Goal: Book appointment/travel/reservation

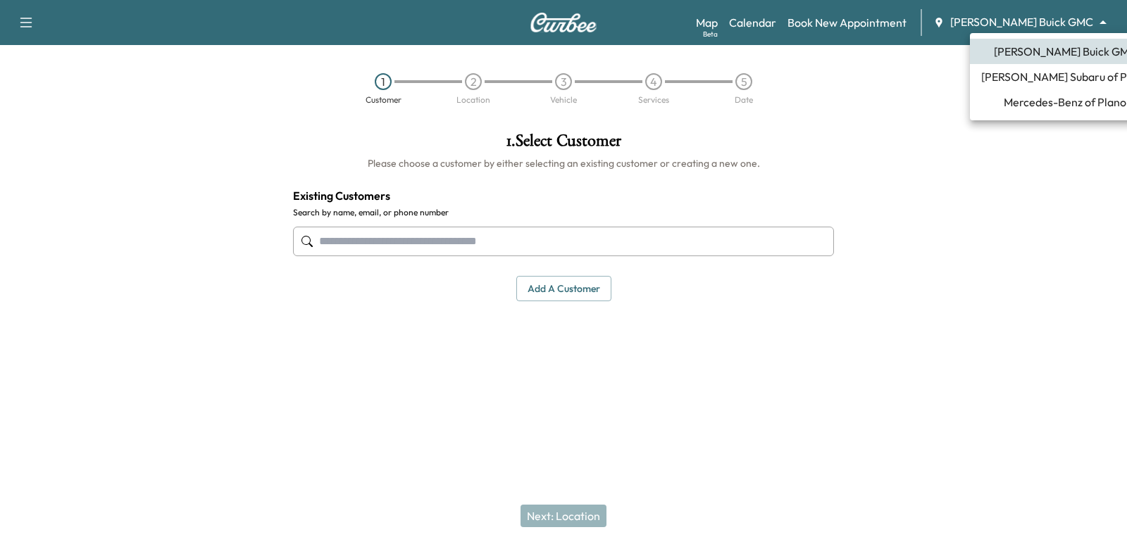
click at [1086, 20] on body "Support Log Out Map Beta Calendar Book New Appointment [PERSON_NAME] Buick GMC …" at bounding box center [563, 272] width 1127 height 544
click at [1077, 103] on span "Mercedes-Benz of Plano" at bounding box center [1064, 102] width 123 height 17
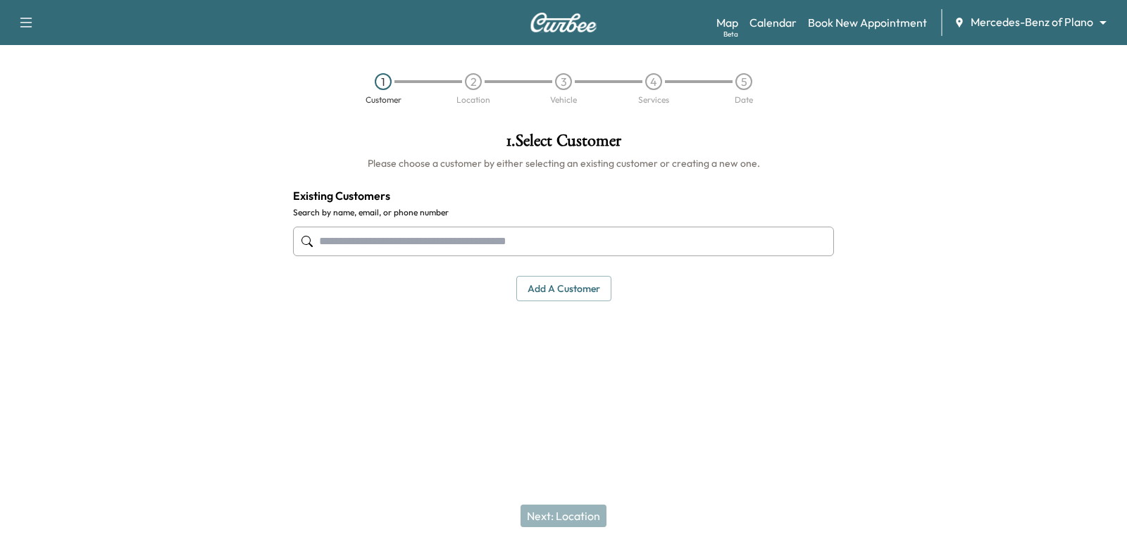
click at [414, 234] on input "text" at bounding box center [563, 242] width 541 height 30
click at [847, 8] on div "Support Log Out Map Beta Calendar Book New Appointment Mercedes-Benz of Plano *…" at bounding box center [563, 22] width 1127 height 45
click at [738, 18] on link "Map Beta" at bounding box center [727, 22] width 22 height 17
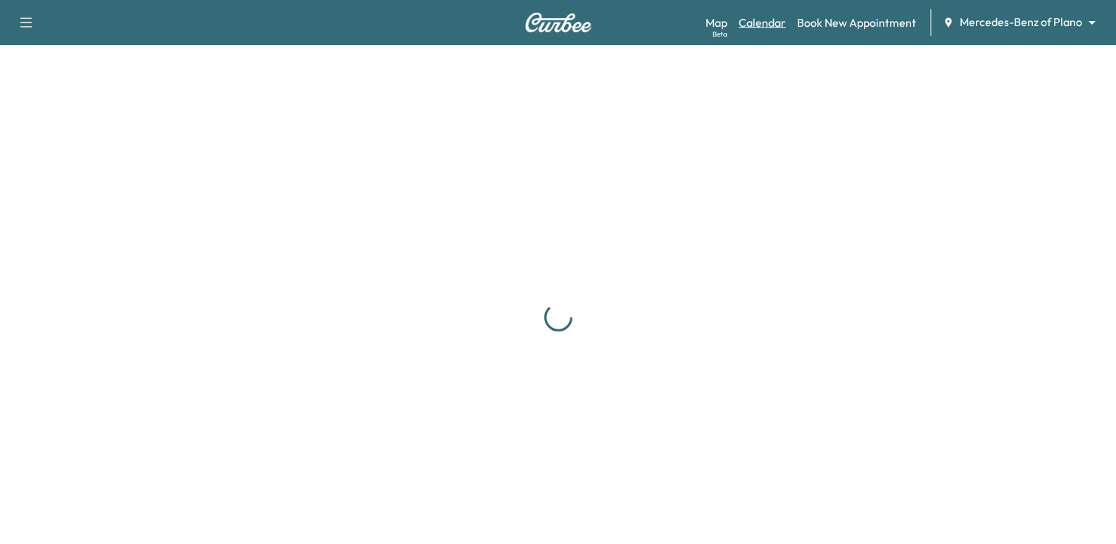
click at [759, 15] on link "Calendar" at bounding box center [762, 22] width 47 height 17
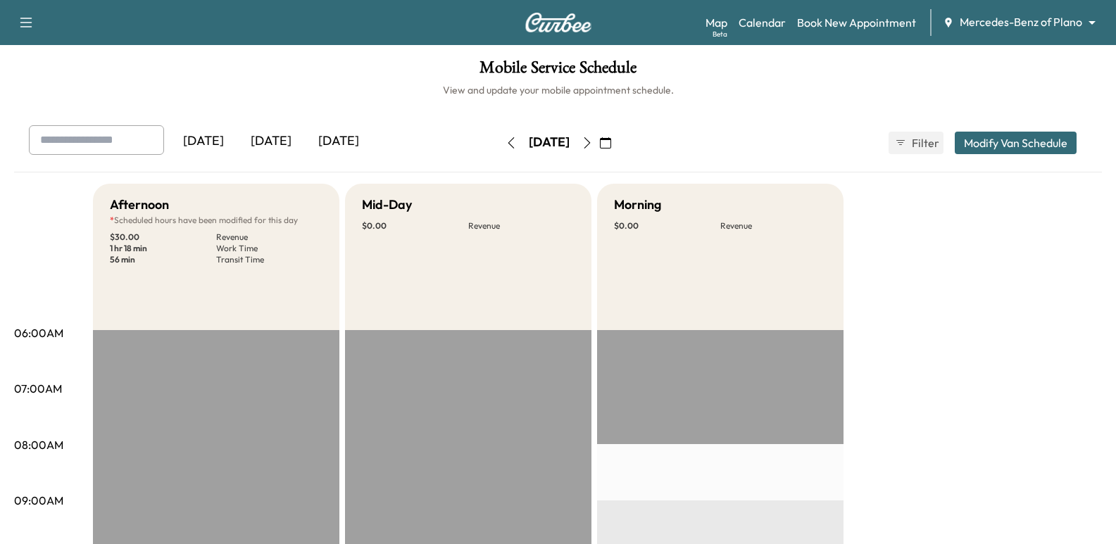
click at [82, 144] on input "text" at bounding box center [96, 140] width 135 height 30
click at [61, 148] on input "**********" at bounding box center [96, 140] width 135 height 30
type input "**********"
click at [599, 149] on button "button" at bounding box center [587, 143] width 24 height 23
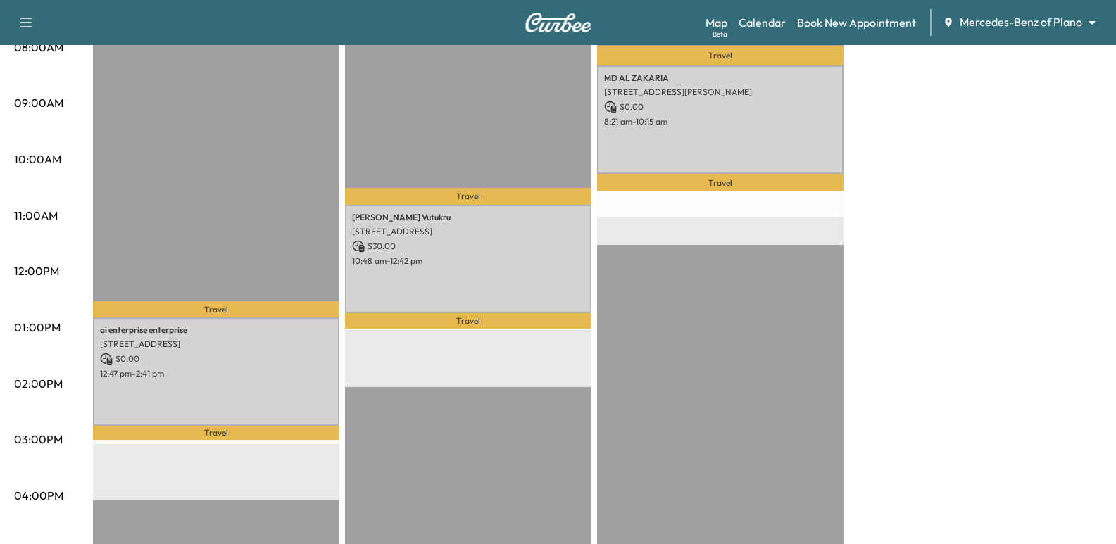
scroll to position [422, 0]
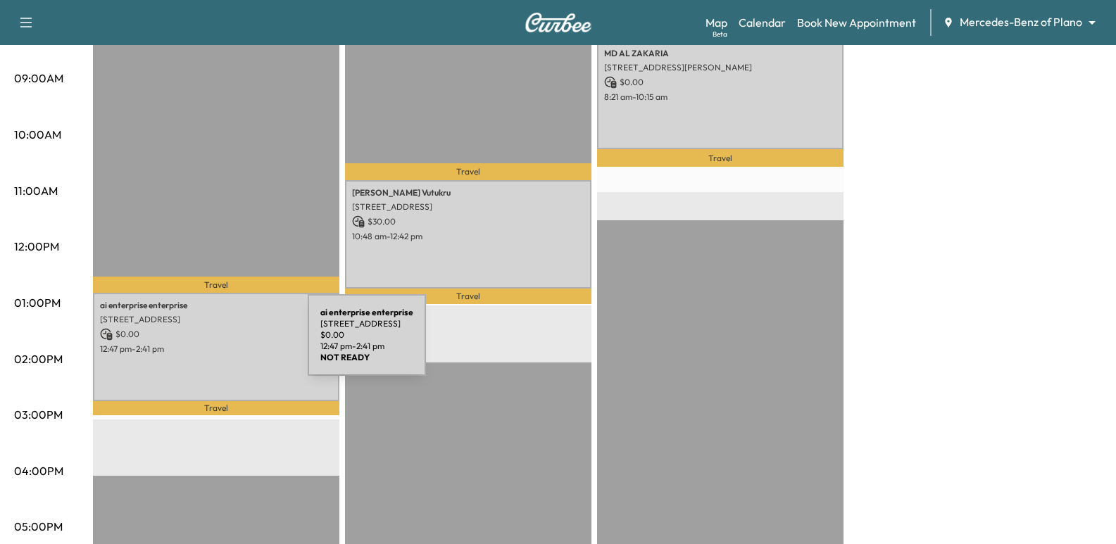
click at [202, 344] on p "12:47 pm - 2:41 pm" at bounding box center [216, 349] width 232 height 11
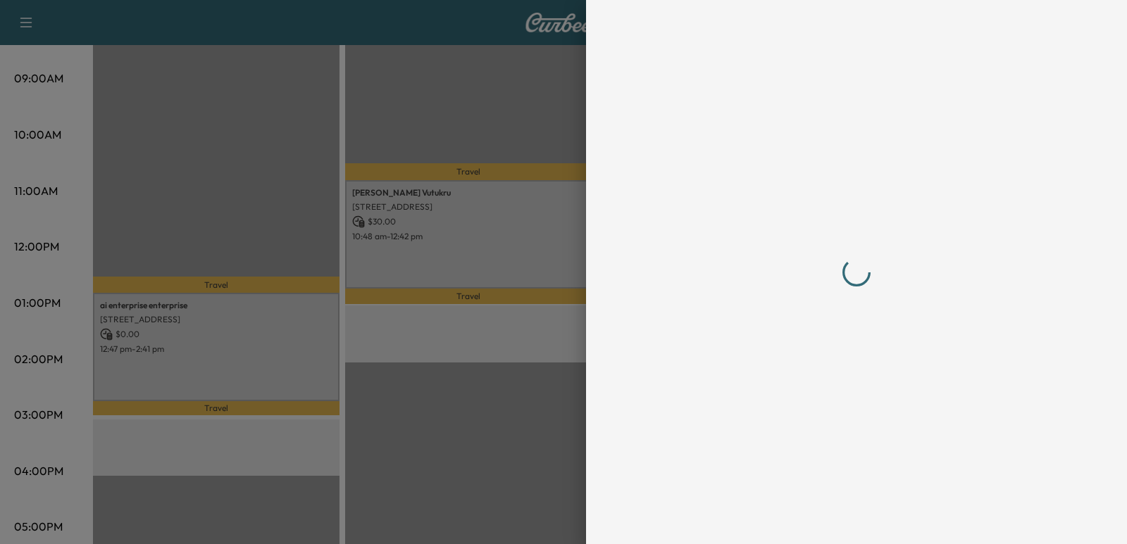
click at [202, 344] on div at bounding box center [563, 272] width 1127 height 544
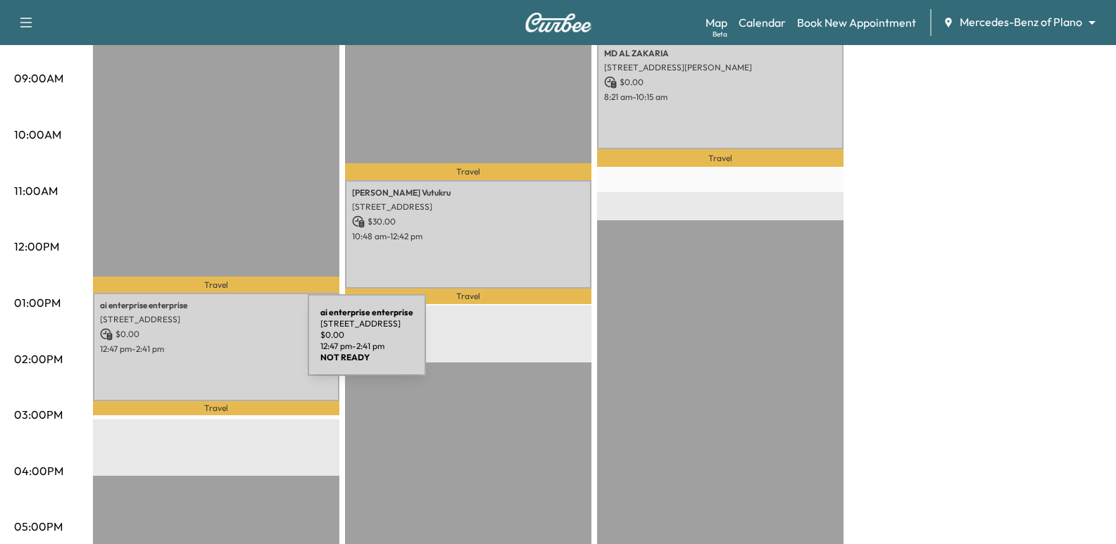
click at [202, 344] on p "12:47 pm - 2:41 pm" at bounding box center [216, 349] width 232 height 11
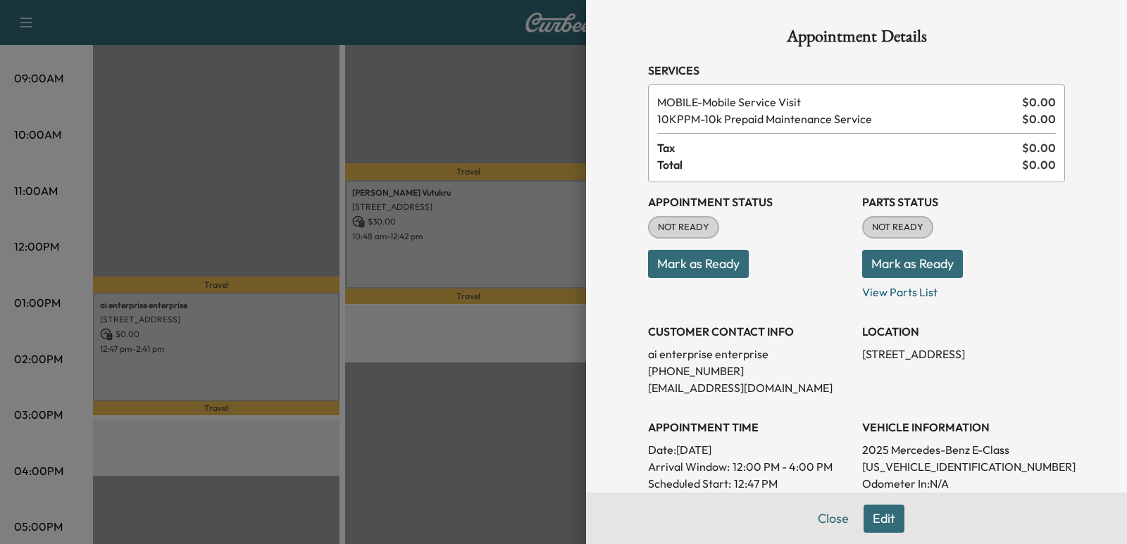
click at [177, 221] on div at bounding box center [563, 272] width 1127 height 544
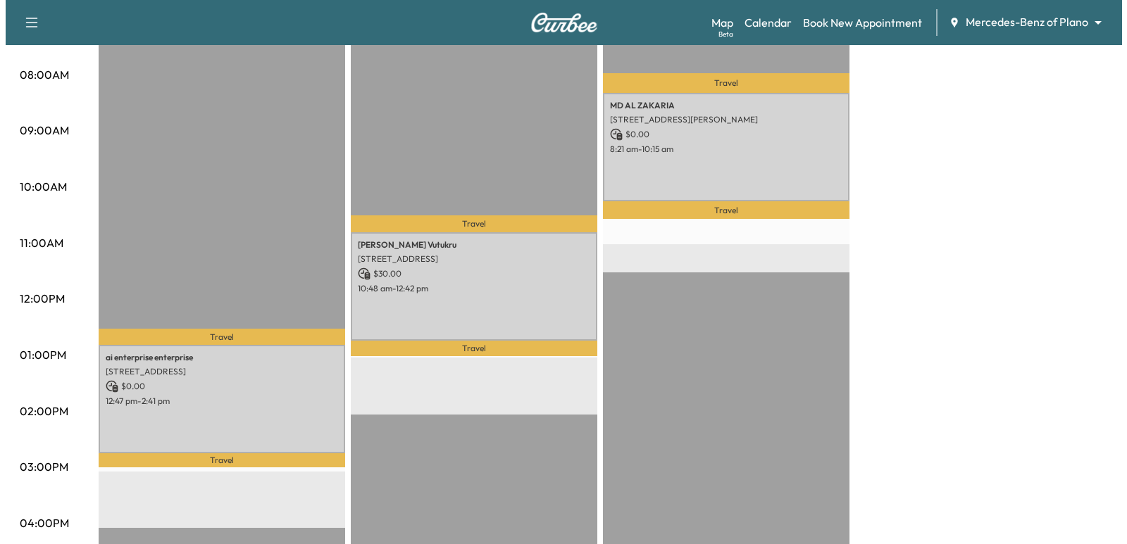
scroll to position [493, 0]
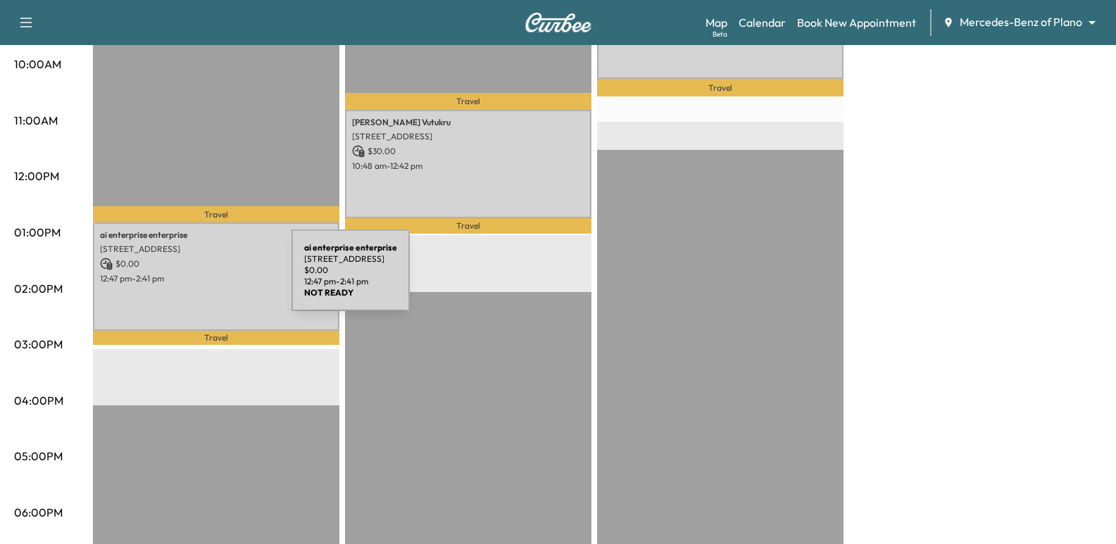
click at [186, 279] on p "12:47 pm - 2:41 pm" at bounding box center [216, 278] width 232 height 11
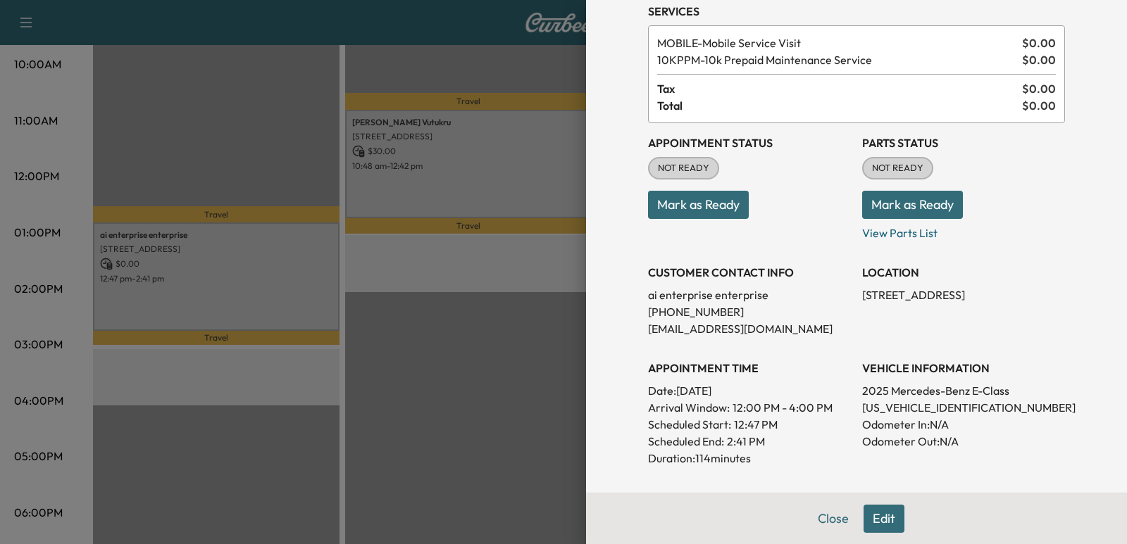
scroll to position [0, 0]
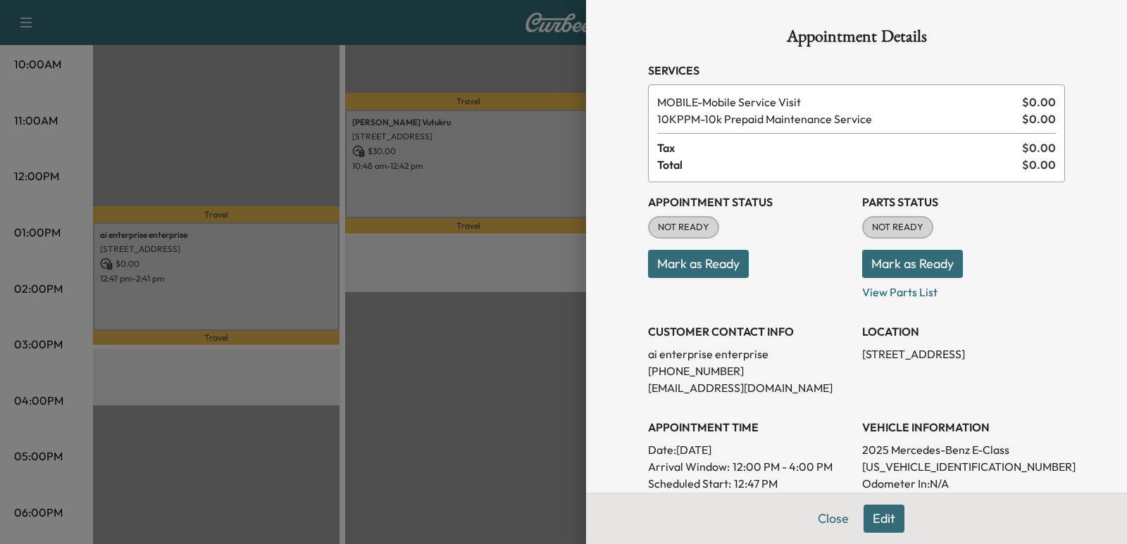
click at [446, 333] on div at bounding box center [563, 272] width 1127 height 544
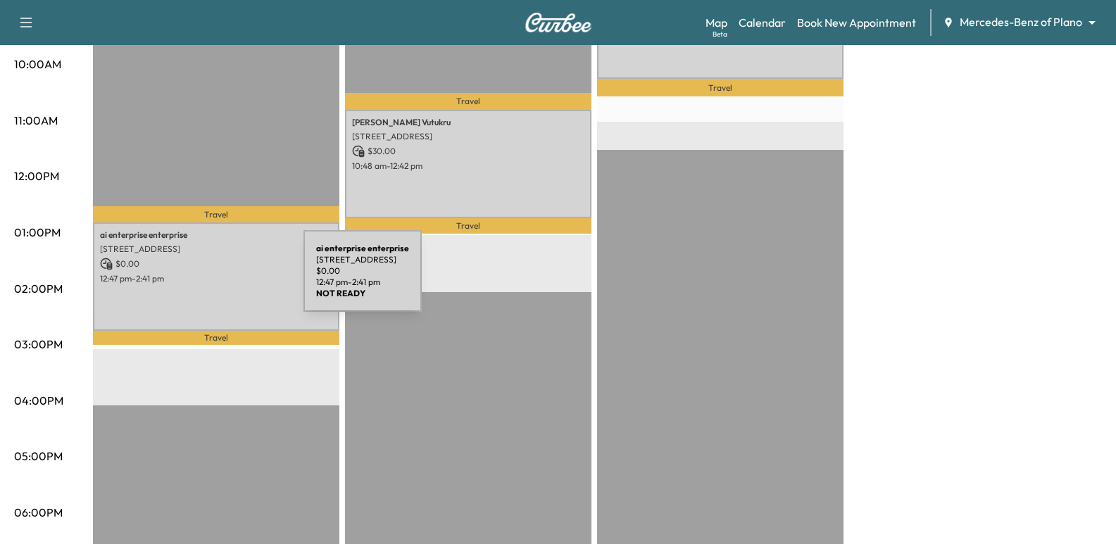
click at [198, 280] on p "12:47 pm - 2:41 pm" at bounding box center [216, 278] width 232 height 11
